Goal: Information Seeking & Learning: Find specific fact

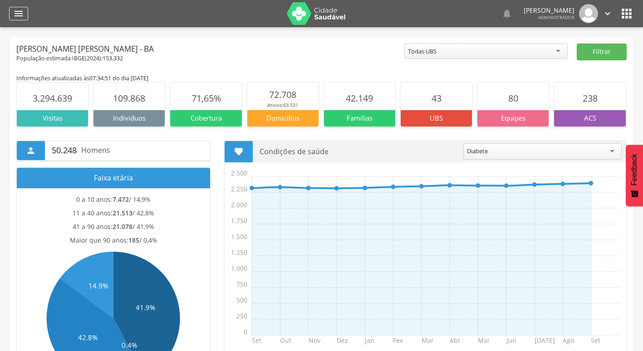
click at [25, 14] on div "" at bounding box center [18, 14] width 19 height 14
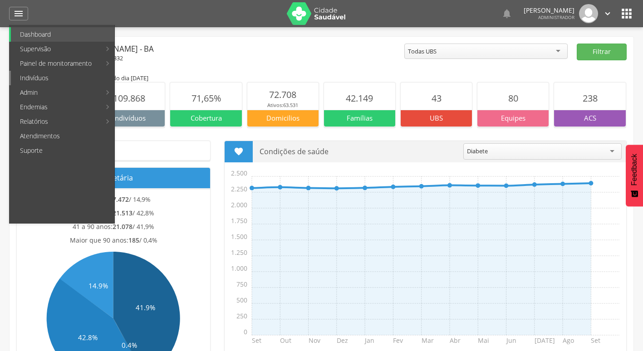
click at [53, 79] on link "Indivíduos" at bounding box center [62, 78] width 103 height 15
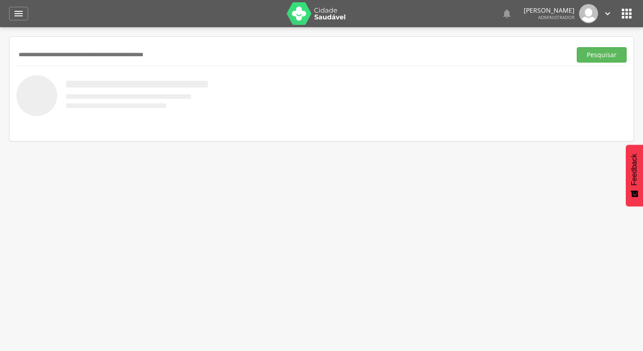
click at [114, 54] on input "text" at bounding box center [291, 54] width 551 height 15
paste input "**********"
click at [577, 47] on button "Pesquisar" at bounding box center [602, 54] width 50 height 15
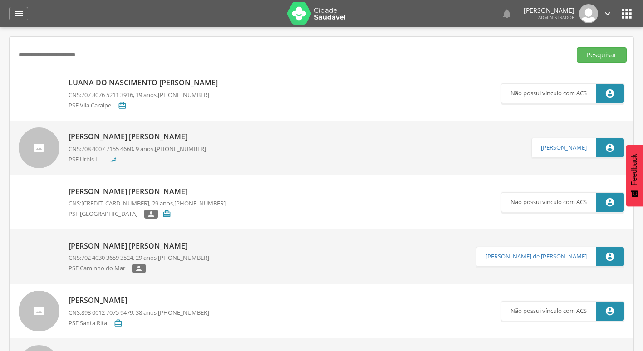
click at [177, 58] on input "**********" at bounding box center [291, 54] width 551 height 15
paste input "***"
type input "**********"
click at [577, 47] on button "Pesquisar" at bounding box center [602, 54] width 50 height 15
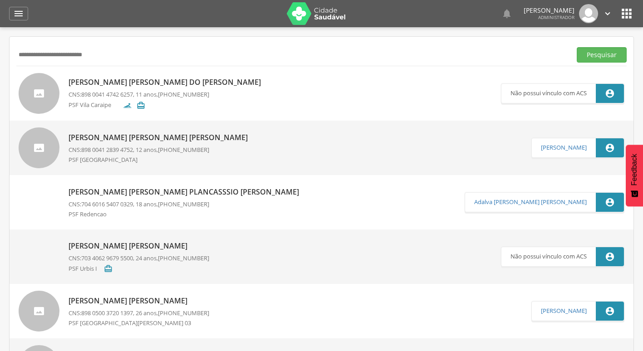
click at [164, 79] on p "[PERSON_NAME] [PERSON_NAME] do [PERSON_NAME]" at bounding box center [167, 82] width 197 height 10
type input "**********"
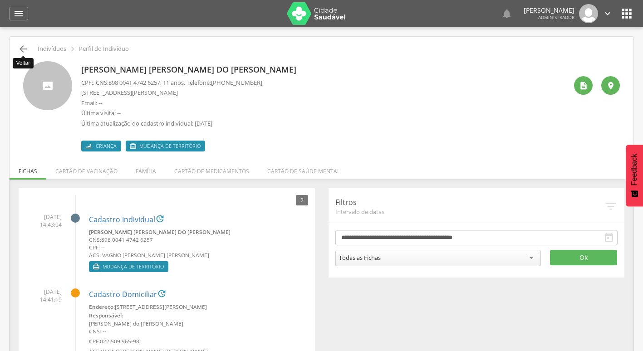
click at [20, 46] on icon "" at bounding box center [23, 49] width 11 height 11
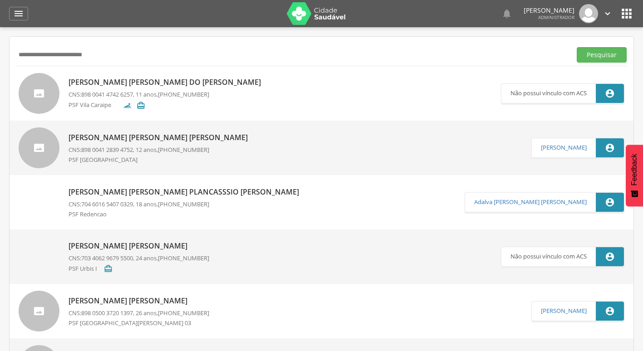
click at [125, 48] on input "**********" at bounding box center [291, 54] width 551 height 15
paste input "text"
click at [577, 47] on button "Pesquisar" at bounding box center [602, 54] width 50 height 15
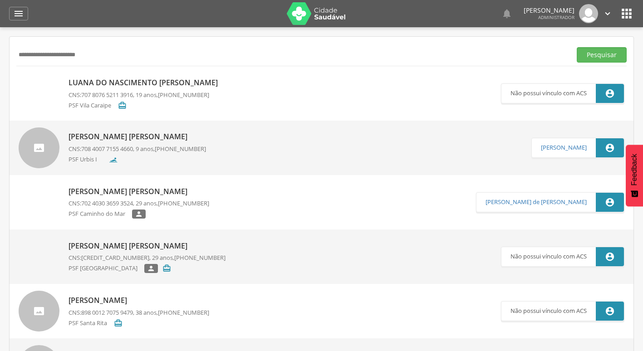
click at [137, 83] on p "Luana do Nascimento [PERSON_NAME]" at bounding box center [146, 83] width 154 height 10
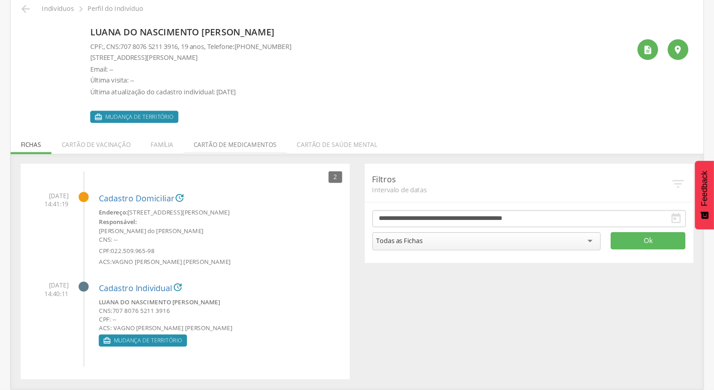
scroll to position [27, 0]
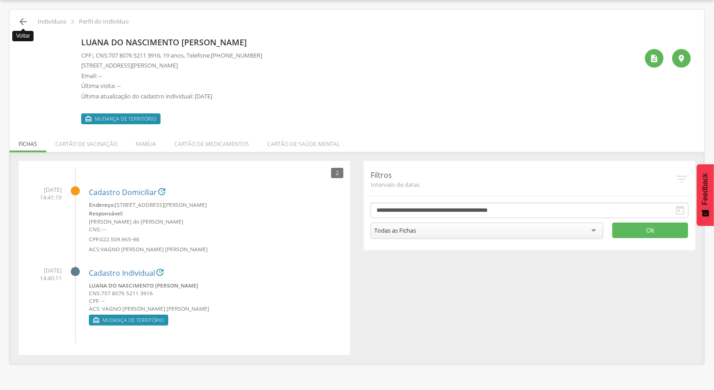
click at [23, 20] on icon "" at bounding box center [23, 21] width 11 height 11
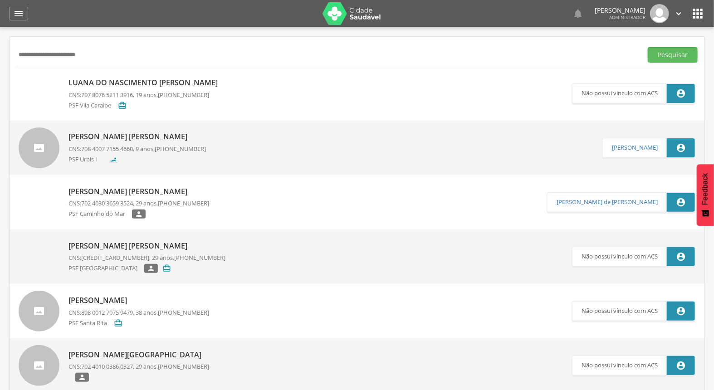
click at [193, 53] on input "**********" at bounding box center [327, 54] width 622 height 15
paste input "text"
type input "**********"
click at [642, 47] on button "Pesquisar" at bounding box center [673, 54] width 50 height 15
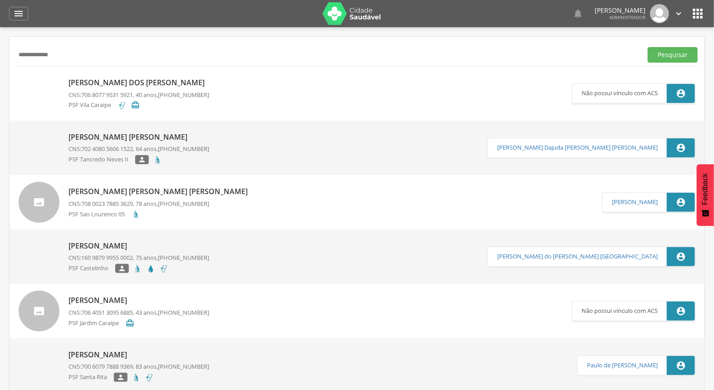
click at [193, 80] on p "[PERSON_NAME] dos [PERSON_NAME]" at bounding box center [139, 83] width 141 height 10
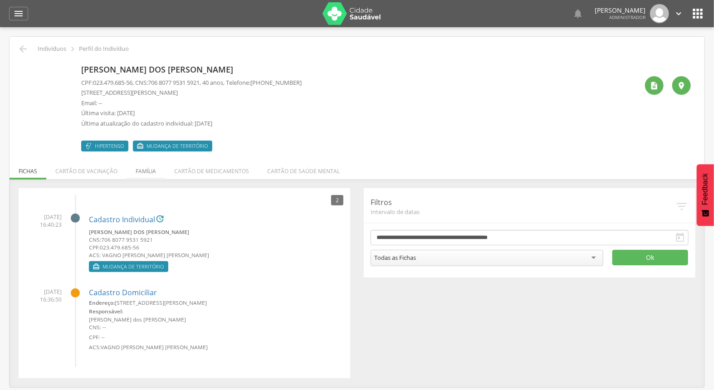
click at [152, 174] on li "Família" at bounding box center [146, 168] width 39 height 21
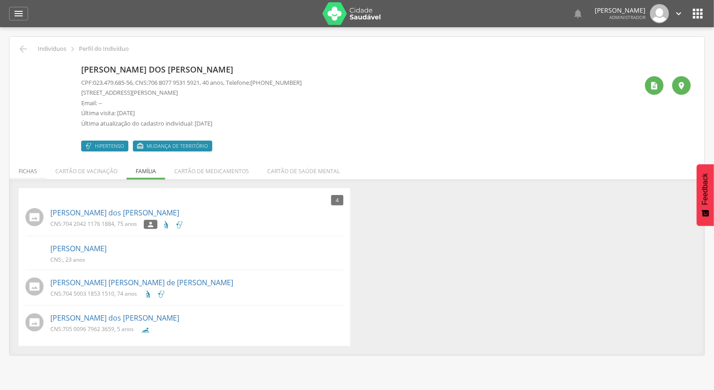
click at [34, 172] on li "Fichas" at bounding box center [28, 168] width 37 height 21
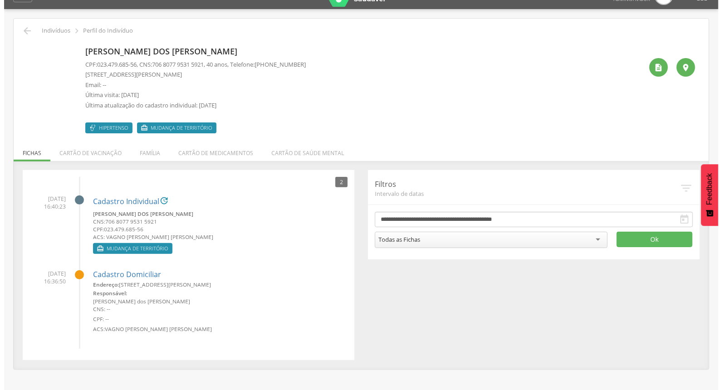
scroll to position [27, 0]
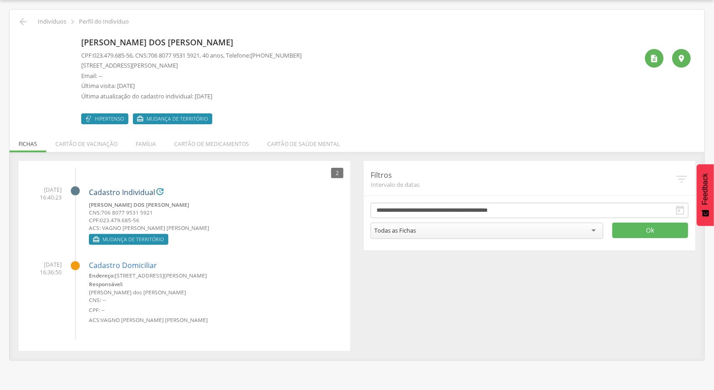
click at [128, 191] on link "Cadastro Individual" at bounding box center [122, 193] width 66 height 8
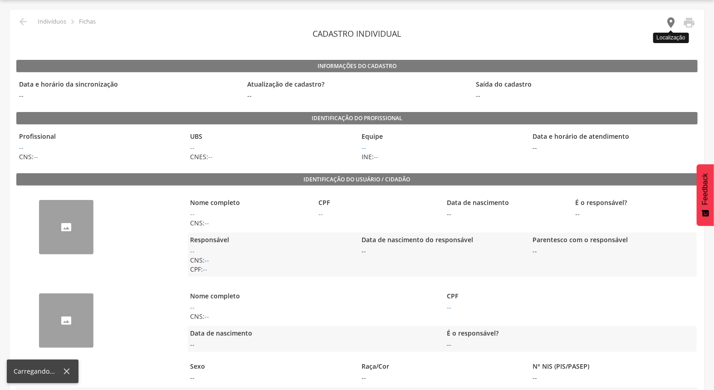
click at [642, 18] on icon "" at bounding box center [671, 22] width 13 height 13
click at [642, 23] on icon "" at bounding box center [671, 22] width 13 height 13
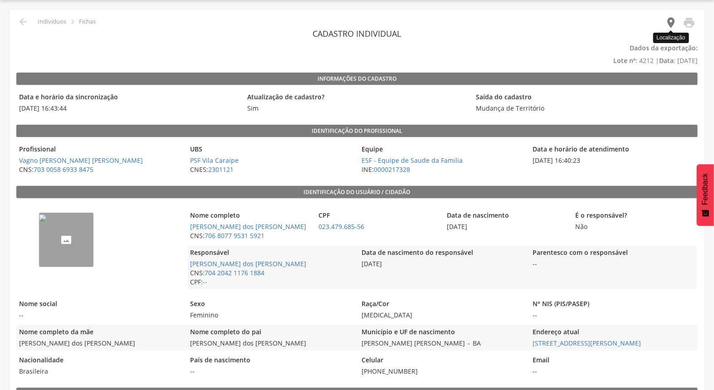
click at [642, 24] on icon "" at bounding box center [671, 22] width 13 height 13
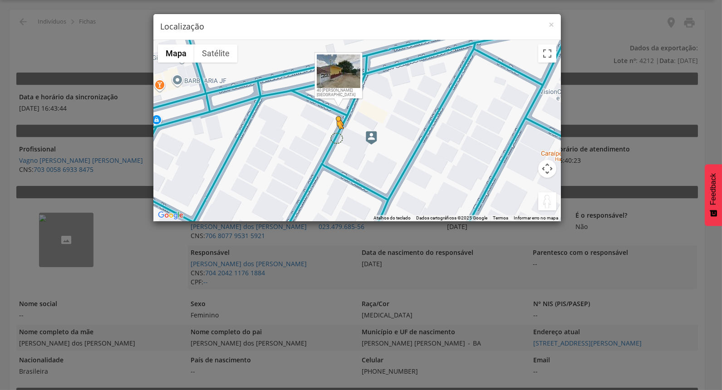
drag, startPoint x: 542, startPoint y: 202, endPoint x: 336, endPoint y: 138, distance: 215.8
click at [336, 138] on div "Pressione as teclas Alt + Enter para ativar o recurso de arrastar com o teclado…" at bounding box center [356, 130] width 407 height 181
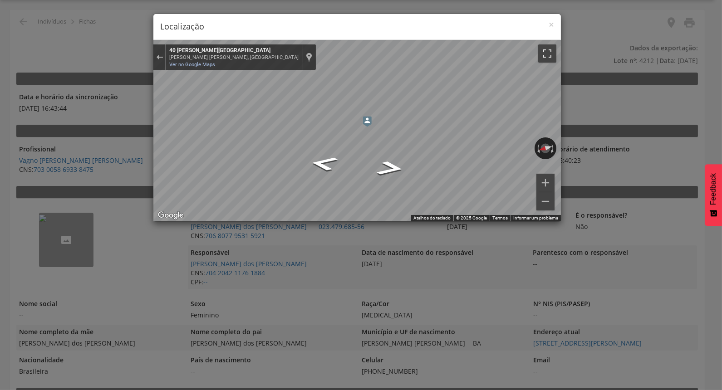
click at [551, 50] on button "Ativar a visualização em tela cheia" at bounding box center [547, 53] width 18 height 18
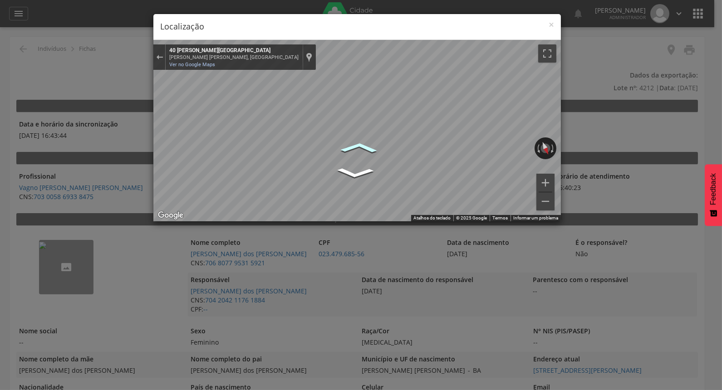
click at [361, 147] on icon "Ir para o sudoeste, R. Jardim de Alá" at bounding box center [359, 147] width 57 height 16
click at [536, 145] on div "← Mover para a esquerda → Mover para a direita ↑ Mover para cima ↓ Mover para b…" at bounding box center [356, 130] width 407 height 181
click at [550, 142] on div "← Mover para a esquerda → Mover para a direita ↑ Mover para cima ↓ Mover para b…" at bounding box center [356, 130] width 407 height 181
click at [154, 60] on button "Sair do Street View" at bounding box center [159, 57] width 12 height 12
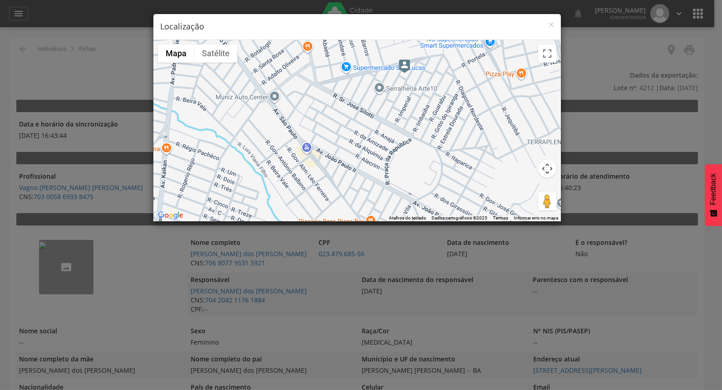
drag, startPoint x: 364, startPoint y: 159, endPoint x: 380, endPoint y: 110, distance: 51.8
click at [380, 110] on div "Carregando..." at bounding box center [356, 130] width 407 height 181
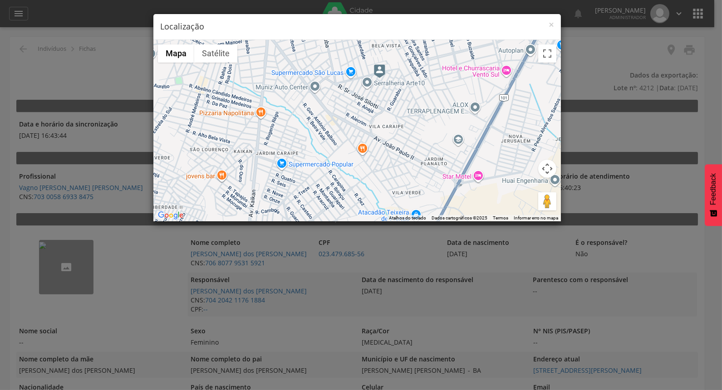
drag, startPoint x: 428, startPoint y: 134, endPoint x: 398, endPoint y: 93, distance: 50.0
click at [401, 93] on div "Carregando..." at bounding box center [356, 130] width 407 height 181
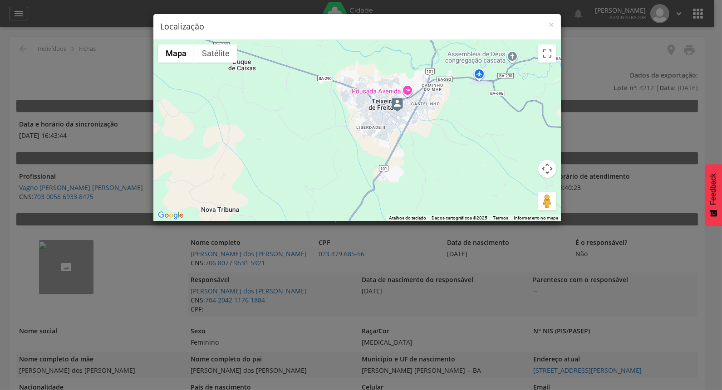
drag, startPoint x: 409, startPoint y: 174, endPoint x: 407, endPoint y: 150, distance: 24.6
click at [407, 150] on div "Carregando..." at bounding box center [356, 130] width 407 height 181
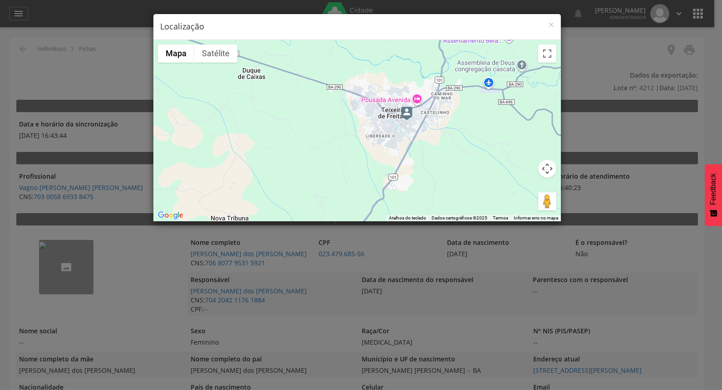
drag, startPoint x: 334, startPoint y: 117, endPoint x: 345, endPoint y: 128, distance: 15.7
click at [345, 128] on div "Carregando..." at bounding box center [356, 130] width 407 height 181
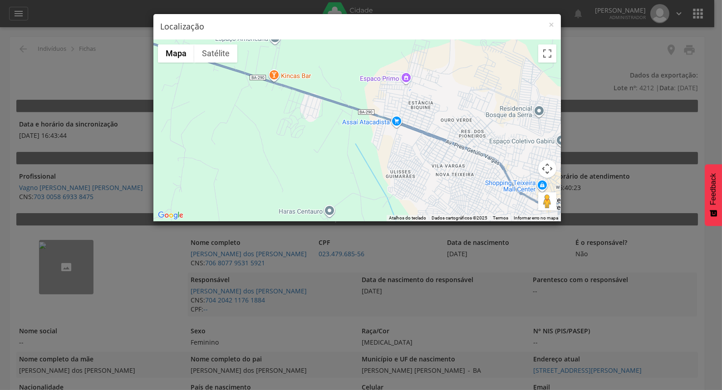
drag, startPoint x: 332, startPoint y: 94, endPoint x: 334, endPoint y: 128, distance: 34.6
click at [334, 128] on div "Carregando..." at bounding box center [356, 130] width 407 height 181
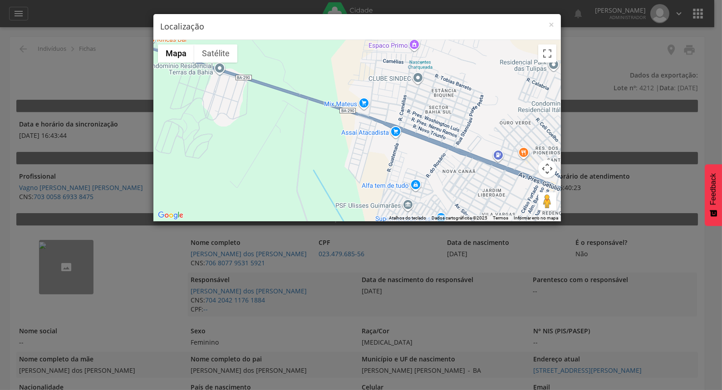
drag, startPoint x: 415, startPoint y: 135, endPoint x: 373, endPoint y: 134, distance: 41.8
click at [373, 134] on div "Carregando..." at bounding box center [356, 130] width 407 height 181
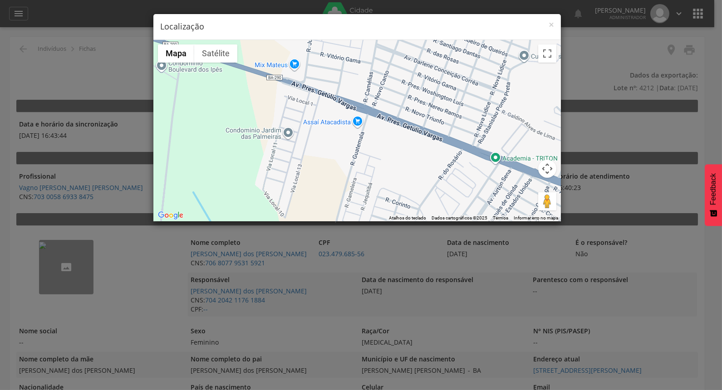
drag, startPoint x: 424, startPoint y: 148, endPoint x: 413, endPoint y: 148, distance: 11.3
click at [413, 148] on div "Carregando..." at bounding box center [356, 130] width 407 height 181
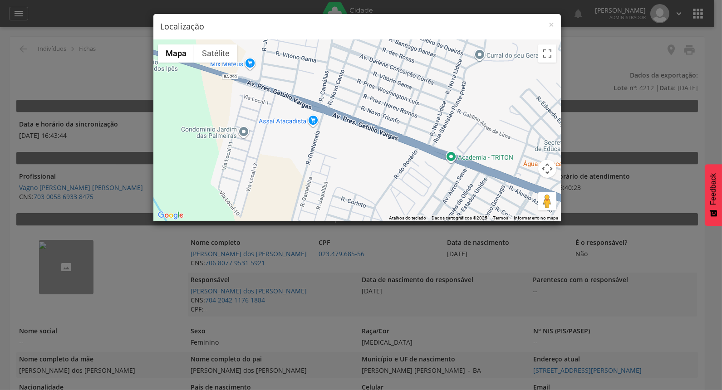
drag, startPoint x: 411, startPoint y: 143, endPoint x: 364, endPoint y: 142, distance: 47.2
click at [364, 142] on div "Carregando..." at bounding box center [356, 130] width 407 height 181
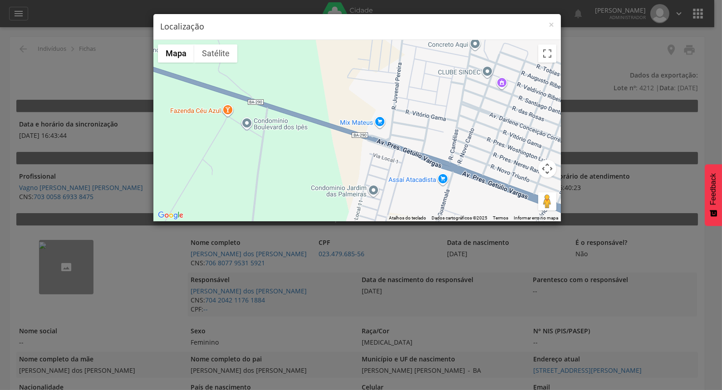
drag, startPoint x: 306, startPoint y: 142, endPoint x: 415, endPoint y: 181, distance: 115.7
click at [442, 201] on div "Carregando..." at bounding box center [356, 130] width 407 height 181
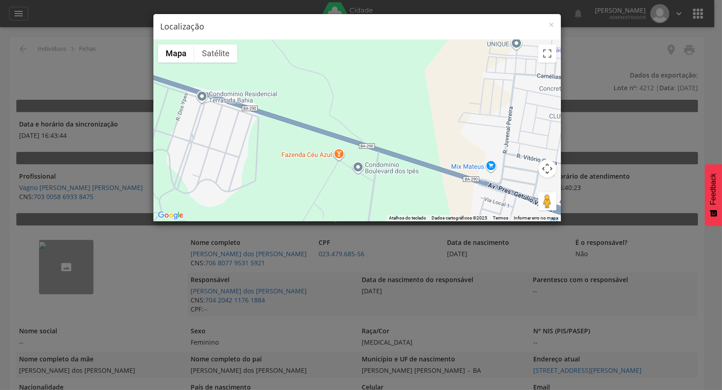
drag, startPoint x: 240, startPoint y: 144, endPoint x: 268, endPoint y: 152, distance: 29.3
click at [268, 152] on div "Carregando..." at bounding box center [356, 130] width 407 height 181
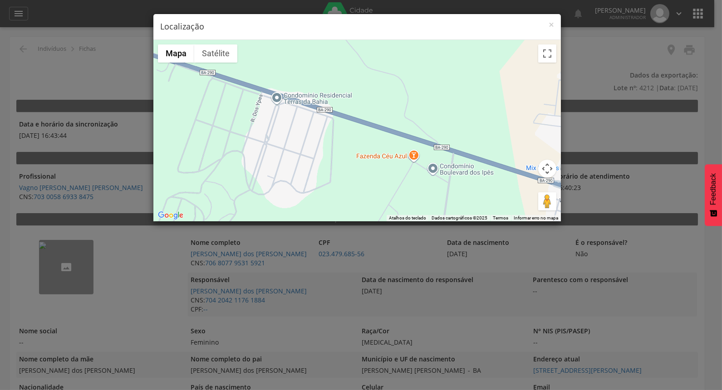
drag, startPoint x: 204, startPoint y: 127, endPoint x: 17, endPoint y: 33, distance: 209.4
click at [3, 29] on div "× Localização ← Mover para a esquerda → Mover para a direita ↑ Mover para cima …" at bounding box center [361, 195] width 722 height 390
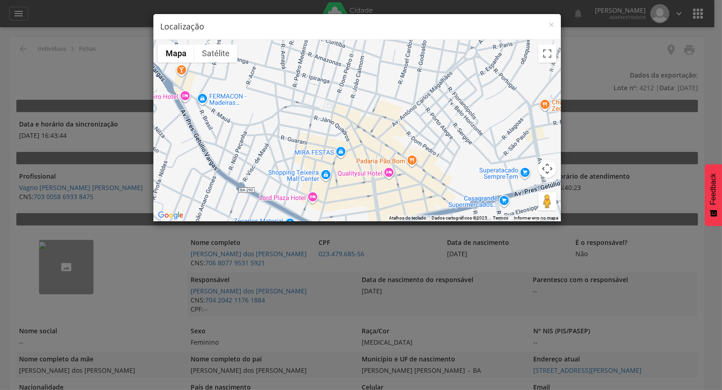
drag, startPoint x: 259, startPoint y: 103, endPoint x: 320, endPoint y: 134, distance: 68.4
click at [343, 151] on div "Carregando..." at bounding box center [356, 130] width 407 height 181
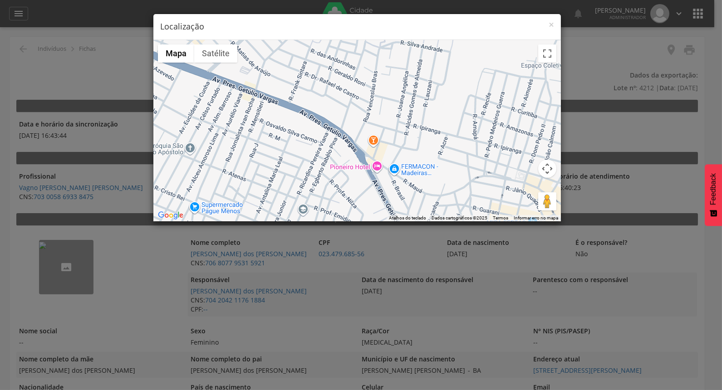
drag, startPoint x: 256, startPoint y: 113, endPoint x: 389, endPoint y: 142, distance: 136.7
click at [389, 142] on div "Carregando..." at bounding box center [356, 130] width 407 height 181
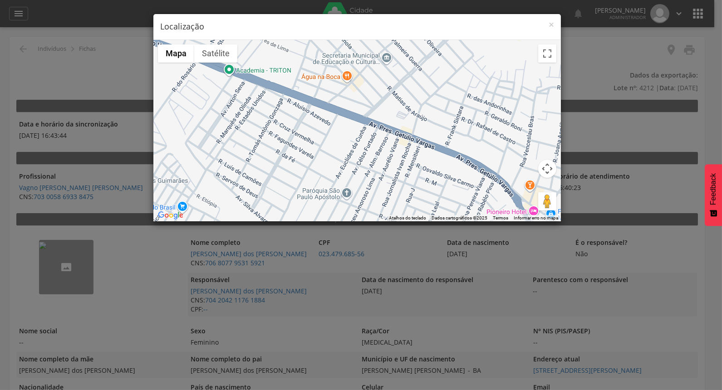
drag, startPoint x: 302, startPoint y: 119, endPoint x: 420, endPoint y: 151, distance: 122.6
click at [420, 151] on div "Carregando..." at bounding box center [356, 130] width 407 height 181
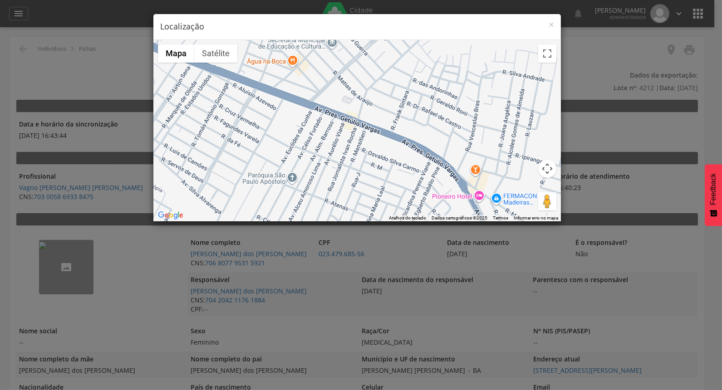
drag, startPoint x: 367, startPoint y: 132, endPoint x: 292, endPoint y: 113, distance: 77.2
click at [292, 113] on div "Carregando..." at bounding box center [356, 130] width 407 height 181
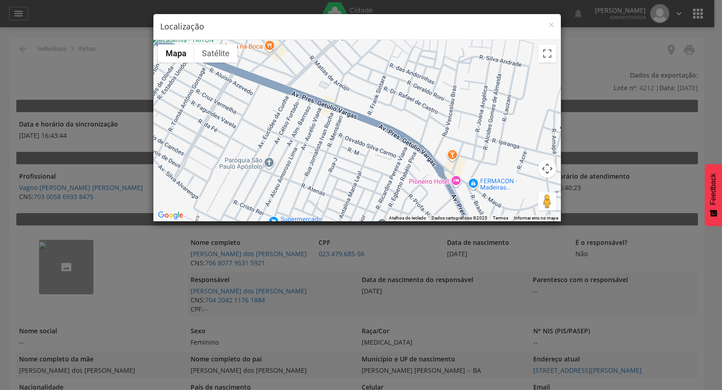
drag, startPoint x: 371, startPoint y: 139, endPoint x: 310, endPoint y: 110, distance: 67.4
click at [310, 110] on div "Carregando..." at bounding box center [356, 130] width 407 height 181
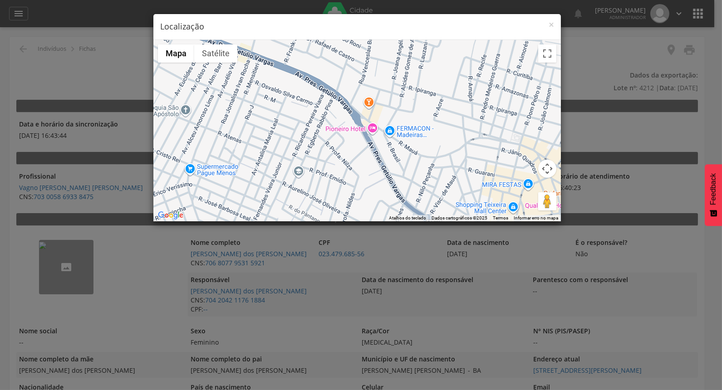
drag, startPoint x: 393, startPoint y: 139, endPoint x: 369, endPoint y: 102, distance: 44.3
click at [369, 102] on div "Carregando..." at bounding box center [356, 130] width 407 height 181
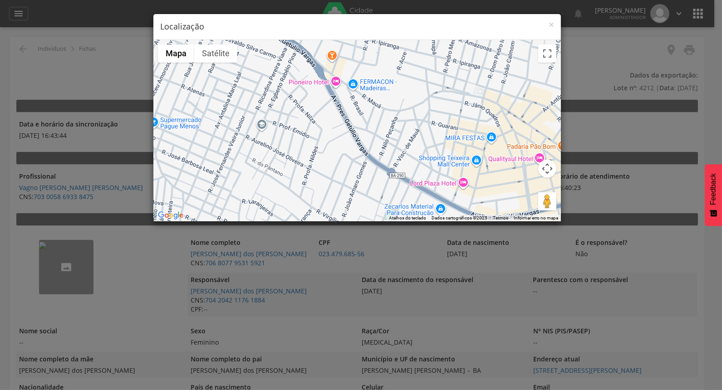
drag, startPoint x: 407, startPoint y: 157, endPoint x: 382, endPoint y: 132, distance: 35.6
click at [382, 132] on div "Carregando..." at bounding box center [356, 130] width 407 height 181
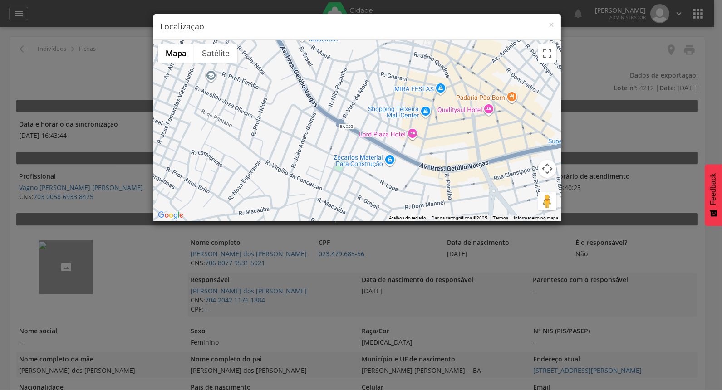
drag, startPoint x: 384, startPoint y: 113, endPoint x: 377, endPoint y: 96, distance: 18.5
click at [378, 97] on div "Carregando..." at bounding box center [356, 130] width 407 height 181
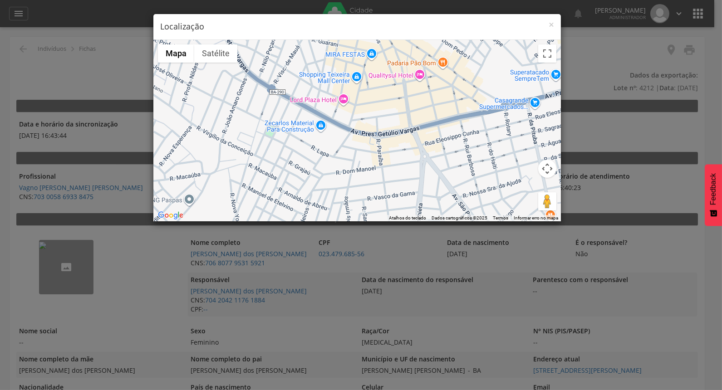
drag, startPoint x: 436, startPoint y: 129, endPoint x: 369, endPoint y: 119, distance: 67.8
click at [369, 119] on div "Carregando..." at bounding box center [356, 130] width 407 height 181
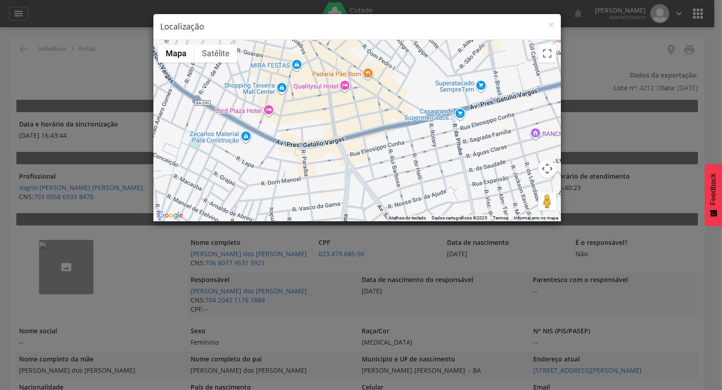
drag, startPoint x: 432, startPoint y: 121, endPoint x: 363, endPoint y: 132, distance: 69.9
click at [363, 132] on div "Carregando..." at bounding box center [356, 130] width 407 height 181
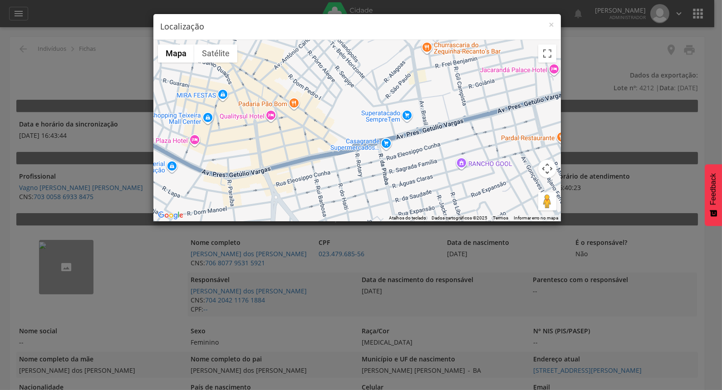
drag, startPoint x: 472, startPoint y: 111, endPoint x: 397, endPoint y: 139, distance: 80.0
click at [397, 139] on div "Carregando..." at bounding box center [356, 130] width 407 height 181
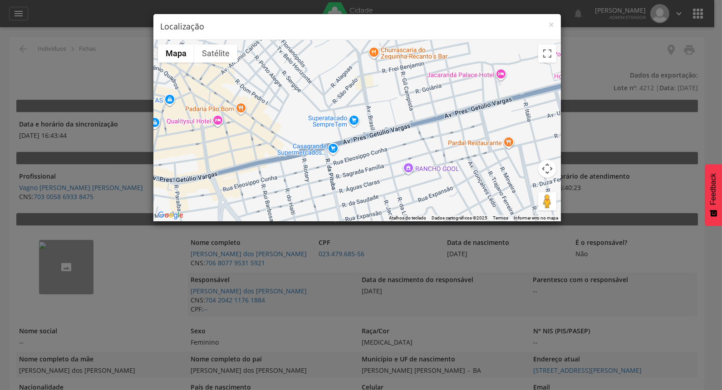
drag, startPoint x: 467, startPoint y: 130, endPoint x: 416, endPoint y: 134, distance: 51.5
click at [416, 134] on div "Carregando..." at bounding box center [356, 130] width 407 height 181
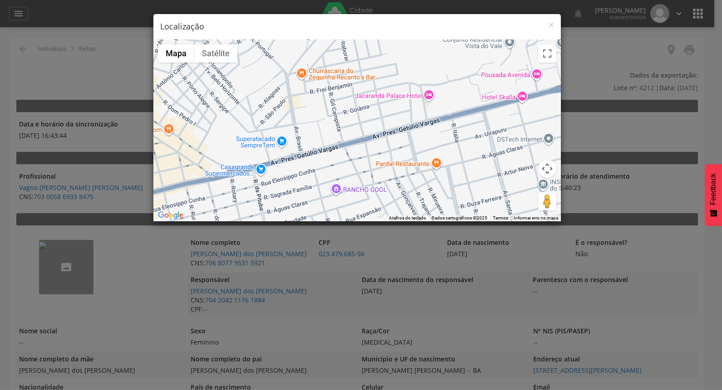
drag, startPoint x: 479, startPoint y: 118, endPoint x: 402, endPoint y: 141, distance: 80.0
click at [402, 141] on div "Carregando..." at bounding box center [356, 130] width 407 height 181
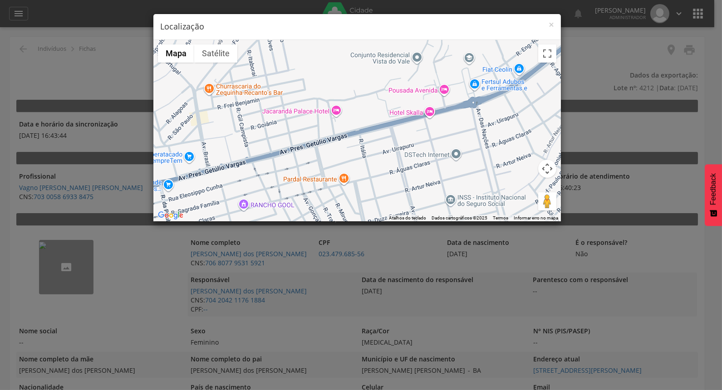
drag, startPoint x: 434, startPoint y: 126, endPoint x: 366, endPoint y: 141, distance: 69.6
click at [366, 141] on div "Carregando..." at bounding box center [356, 130] width 407 height 181
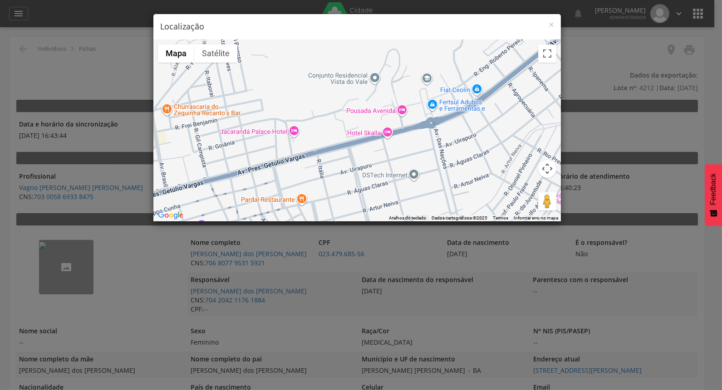
drag, startPoint x: 444, startPoint y: 116, endPoint x: 397, endPoint y: 138, distance: 52.4
click at [397, 138] on div "Carregando..." at bounding box center [356, 130] width 407 height 181
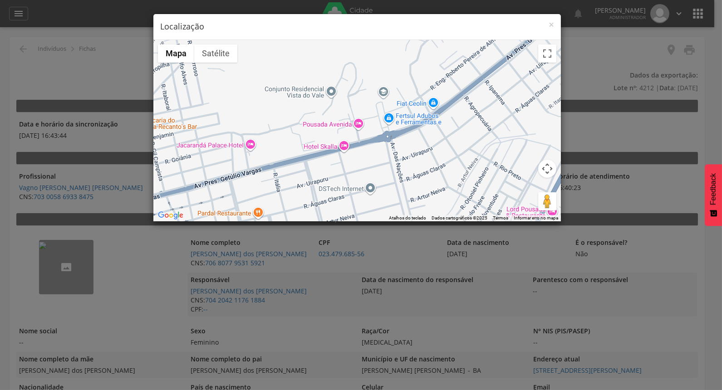
drag, startPoint x: 465, startPoint y: 122, endPoint x: 382, endPoint y: 147, distance: 87.4
click at [382, 147] on div "Carregando..." at bounding box center [356, 130] width 407 height 181
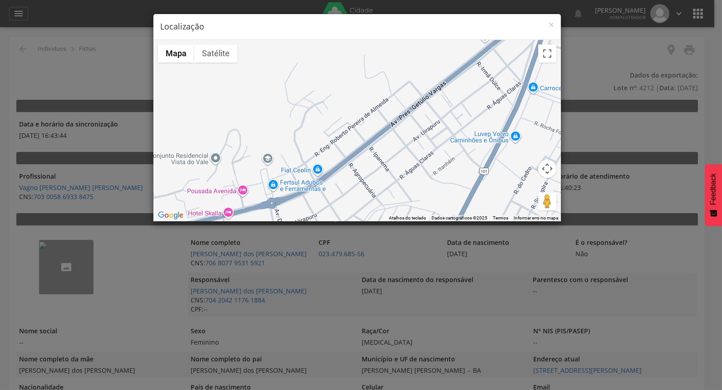
drag, startPoint x: 446, startPoint y: 119, endPoint x: 386, endPoint y: 166, distance: 76.3
click at [386, 166] on div "Carregando..." at bounding box center [356, 130] width 407 height 181
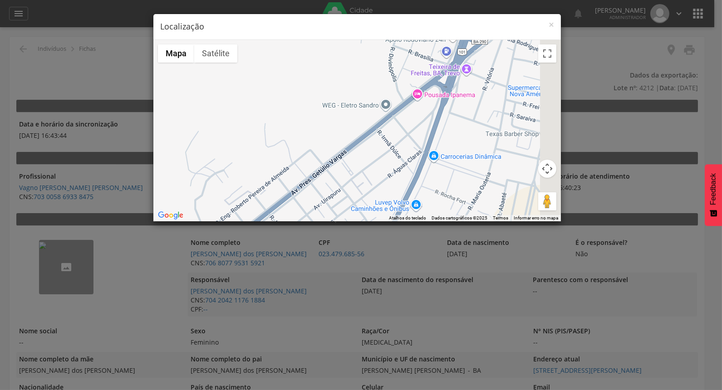
drag, startPoint x: 454, startPoint y: 114, endPoint x: 380, endPoint y: 157, distance: 85.6
click at [360, 172] on div "Carregando..." at bounding box center [356, 130] width 407 height 181
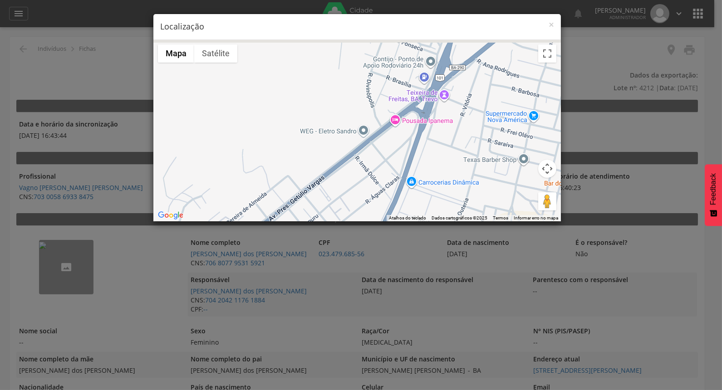
drag, startPoint x: 398, startPoint y: 145, endPoint x: 382, endPoint y: 162, distance: 23.7
click at [382, 162] on div "Carregando..." at bounding box center [356, 130] width 407 height 181
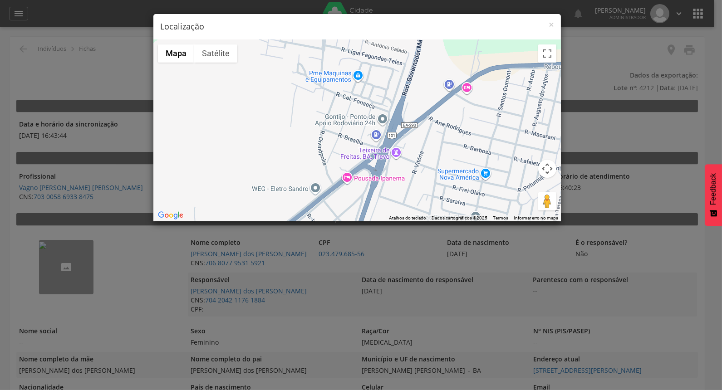
drag
click at [412, 155] on div "Carregando..." at bounding box center [356, 130] width 407 height 181
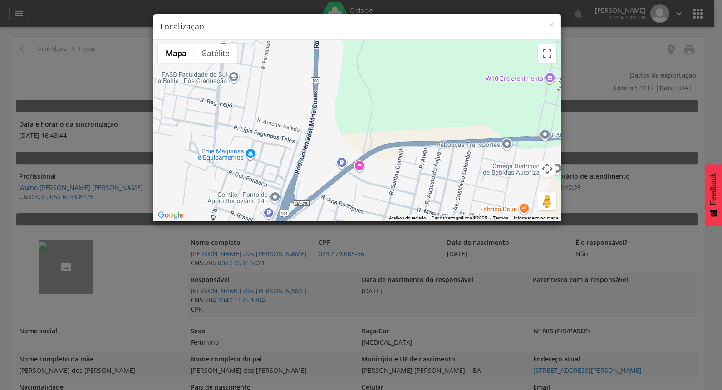
click at [351, 185] on div "Carregando..." at bounding box center [356, 130] width 407 height 181
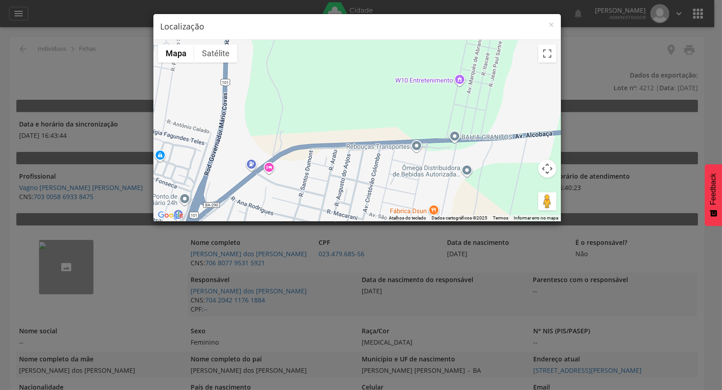
click at [346, 166] on div "Carregando..." at bounding box center [356, 130] width 407 height 181
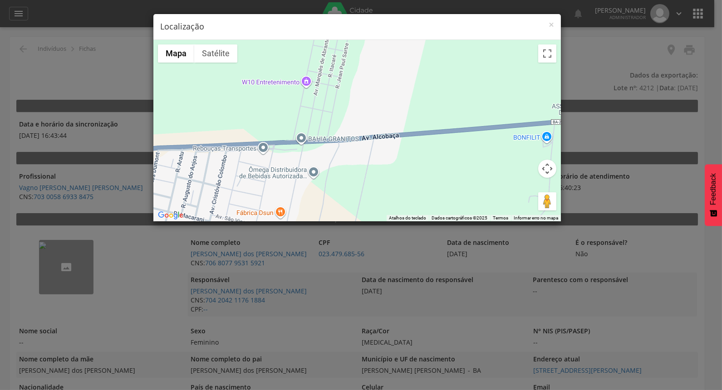
click at [279, 169] on div "Carregando..." at bounding box center [356, 130] width 407 height 181
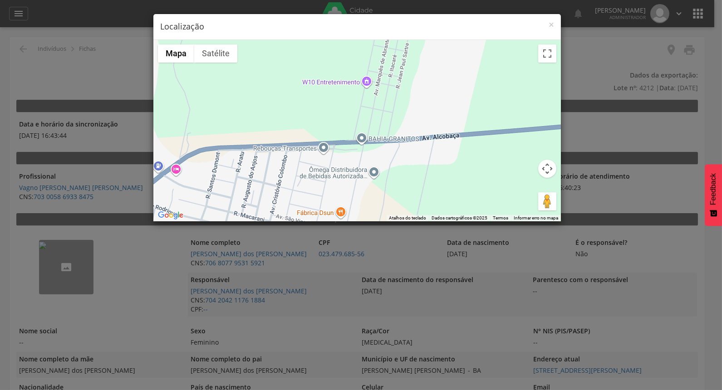
click at [509, 157] on div "Carregando..." at bounding box center [356, 130] width 407 height 181
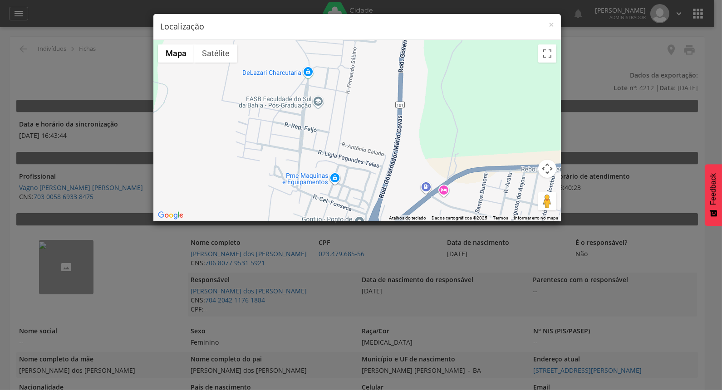
click at [377, 194] on div "Carregando..." at bounding box center [356, 130] width 407 height 181
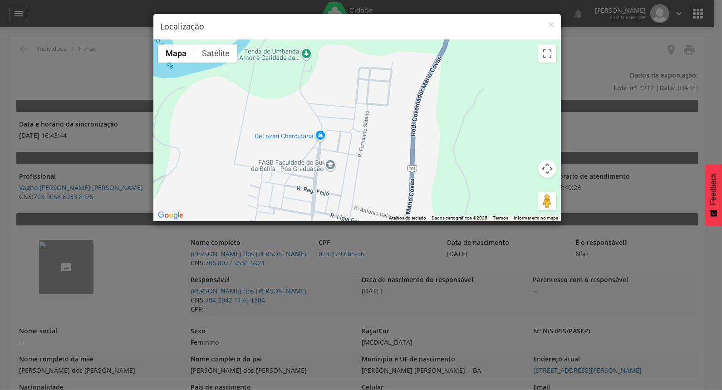
click at [463, 197] on div "Carregando..." at bounding box center [356, 130] width 407 height 181
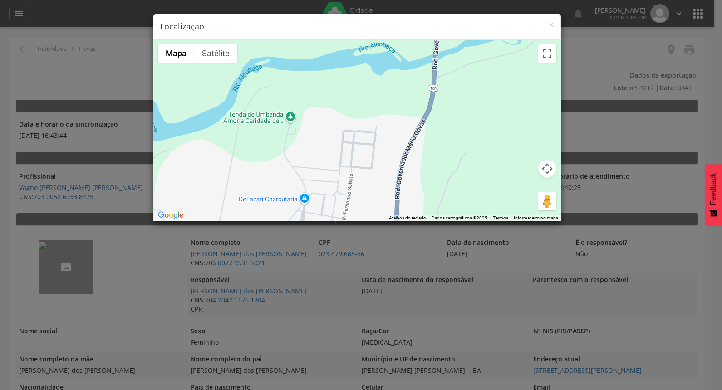
click at [438, 223] on div "× Localização ← Mover para a esquerda → Mover para a direita ↑ Mover para cima …" at bounding box center [361, 195] width 722 height 390
click at [450, 126] on div "Carregando... Pressione Ctrl e role a tela simultaneamente para aplicar zoom no…" at bounding box center [356, 130] width 407 height 181
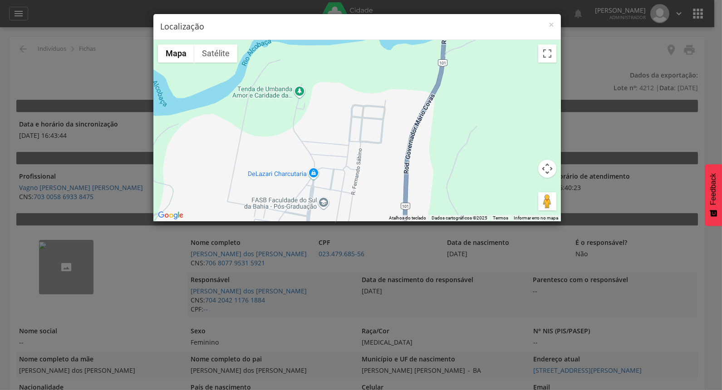
click at [463, 64] on div "Carregando..." at bounding box center [356, 130] width 407 height 181
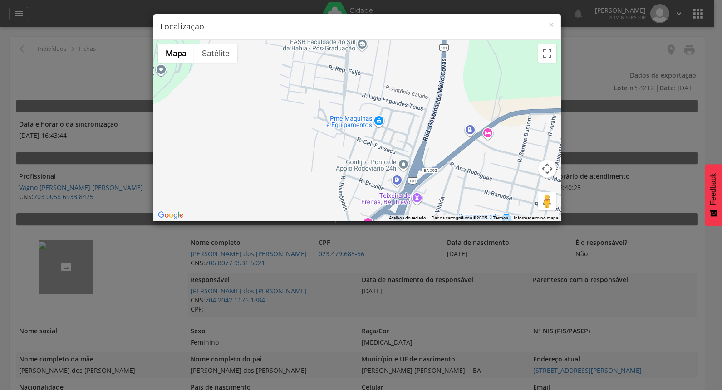
click at [465, 74] on div "Carregando..." at bounding box center [356, 130] width 407 height 181
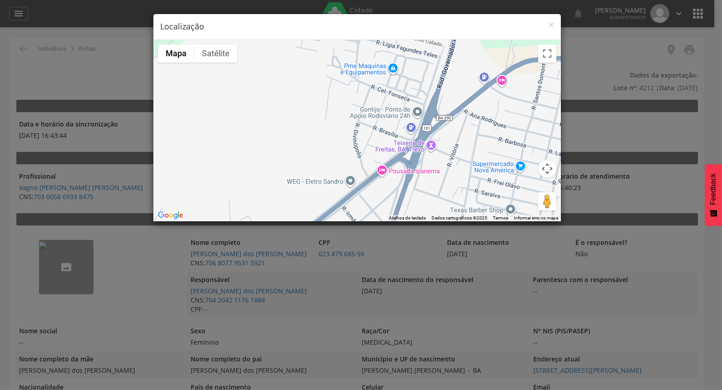
click at [457, 88] on div "Carregando..." at bounding box center [356, 130] width 407 height 181
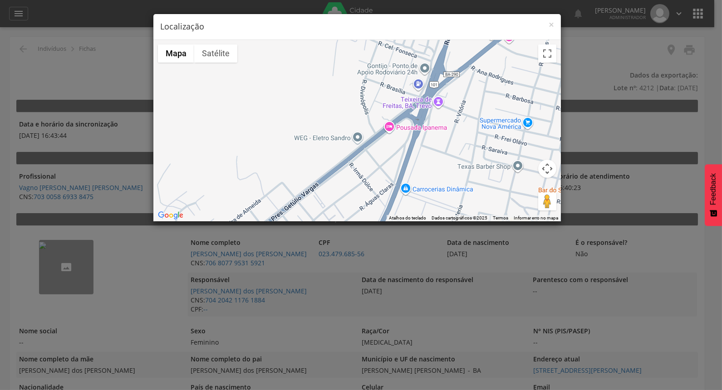
click at [457, 124] on div "Carregando..." at bounding box center [356, 130] width 407 height 181
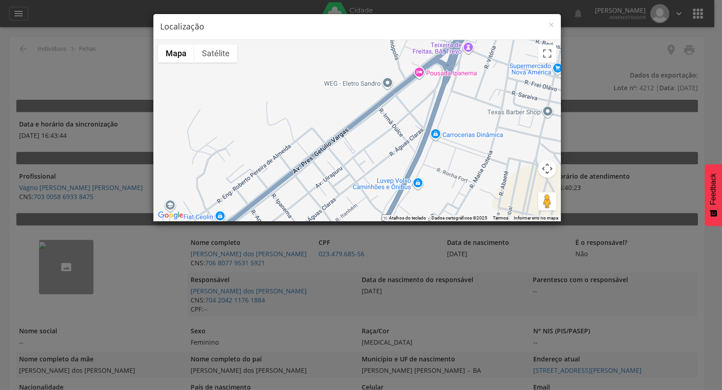
click at [464, 109] on div "Carregando..." at bounding box center [356, 130] width 407 height 181
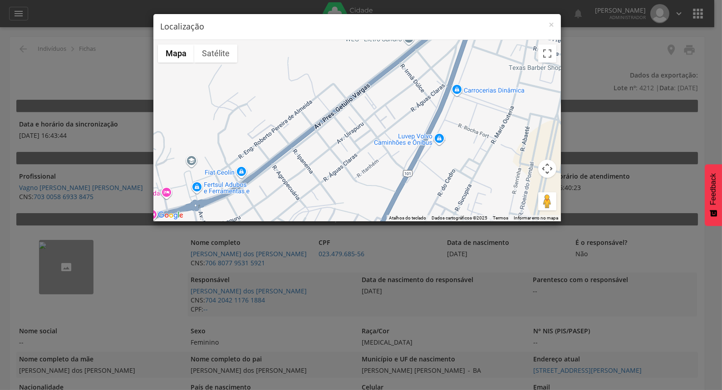
click at [372, 110] on div "Carregando..." at bounding box center [356, 130] width 407 height 181
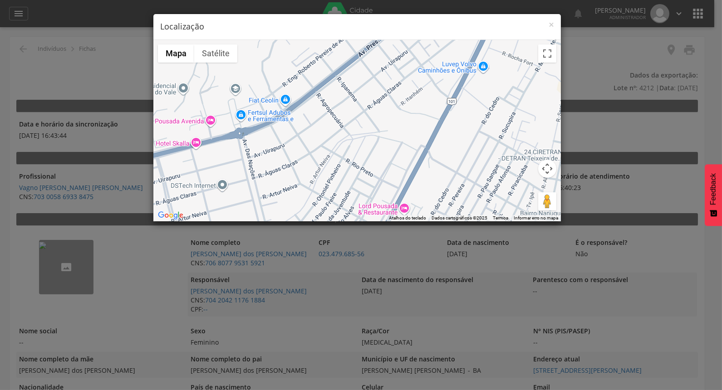
click at [378, 83] on div "Carregando..." at bounding box center [356, 130] width 407 height 181
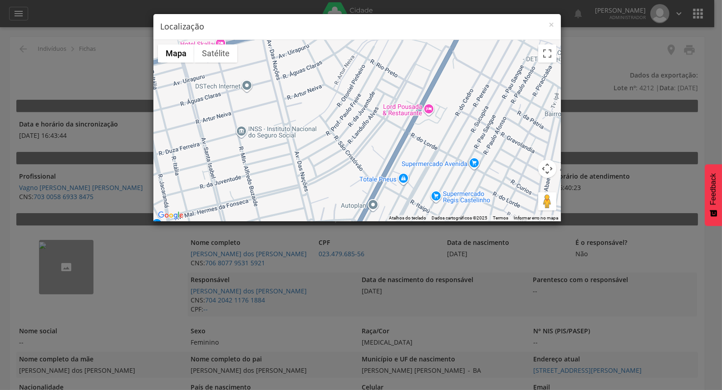
click at [382, 79] on div "Carregando..." at bounding box center [356, 130] width 407 height 181
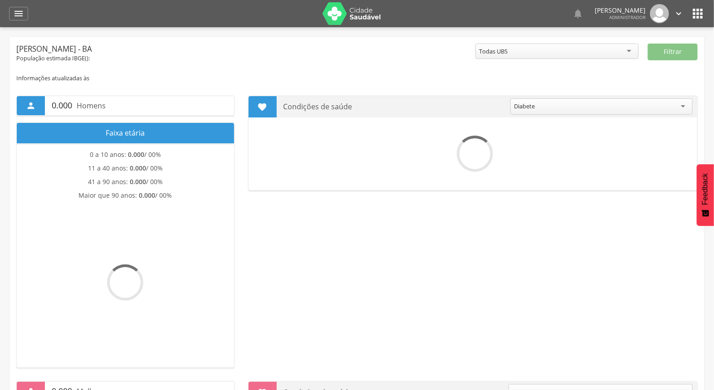
click at [700, 10] on icon "" at bounding box center [697, 13] width 15 height 15
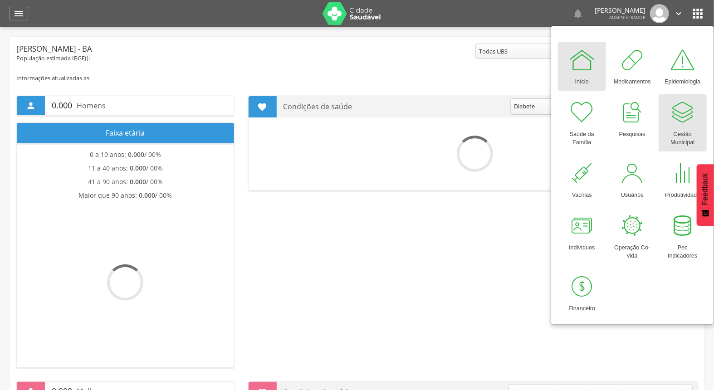
click at [694, 113] on div at bounding box center [682, 112] width 27 height 27
